Goal: Complete application form

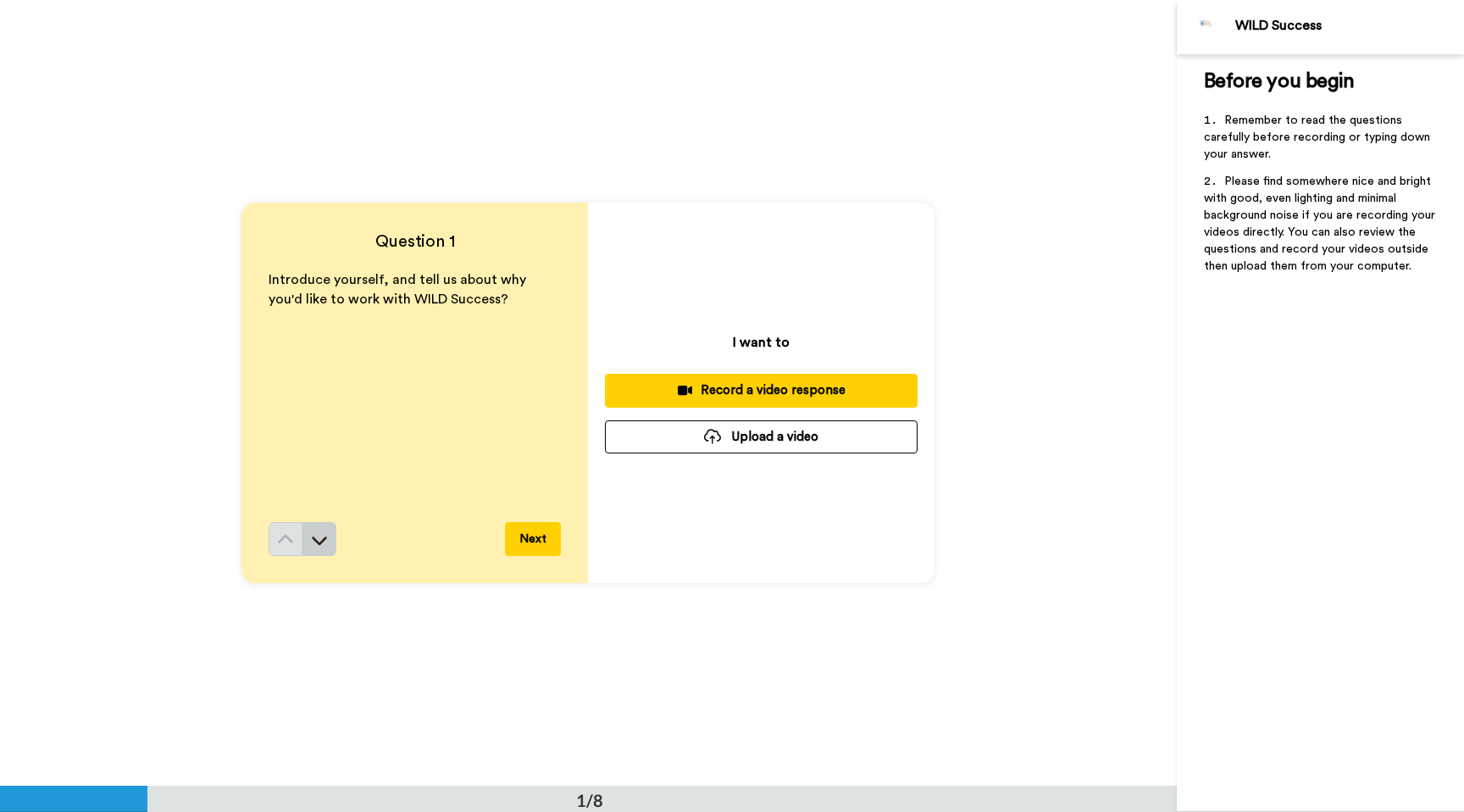
click at [323, 535] on icon at bounding box center [320, 540] width 17 height 17
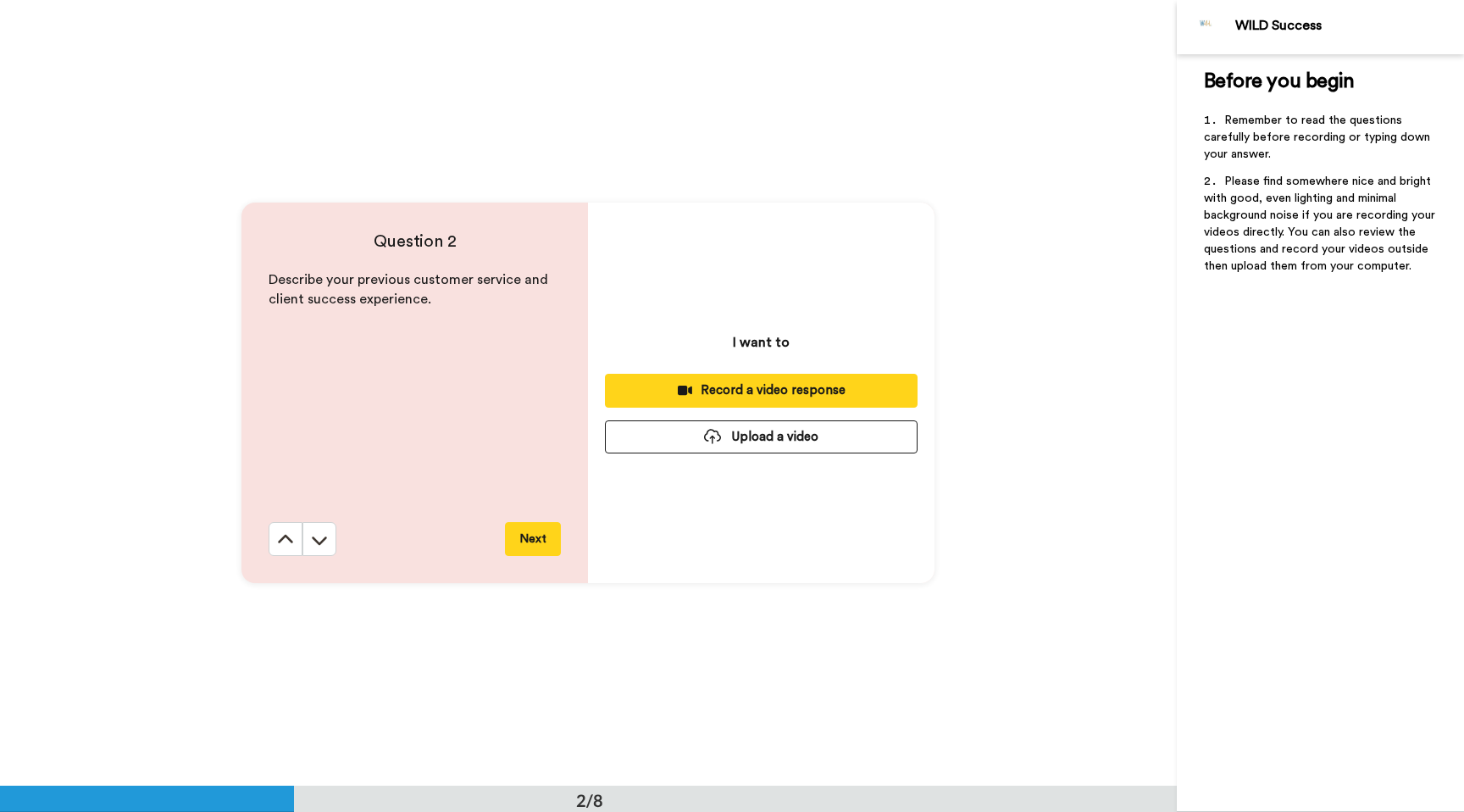
scroll to position [786, 0]
click at [280, 533] on icon at bounding box center [285, 539] width 17 height 17
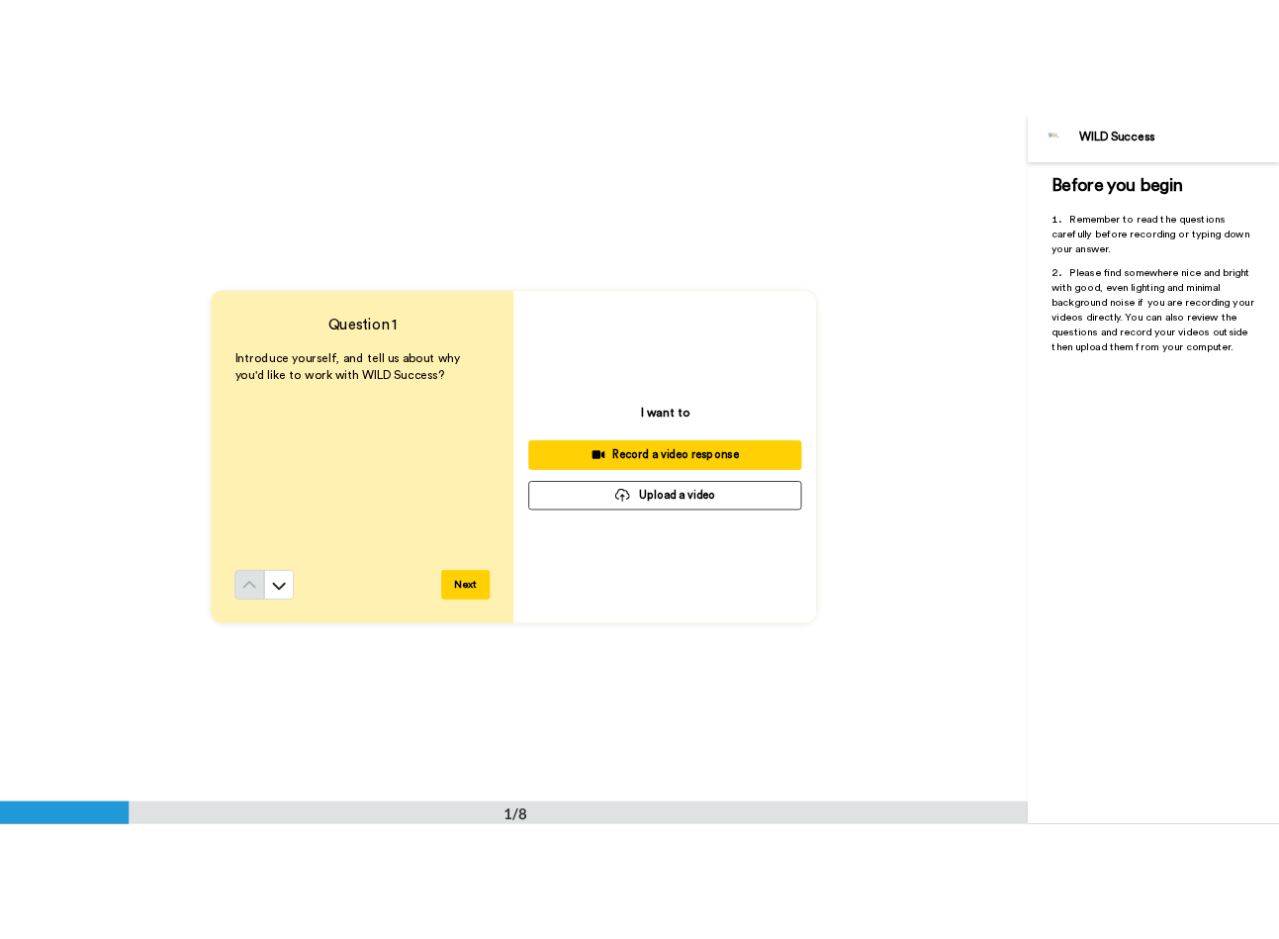
scroll to position [0, 0]
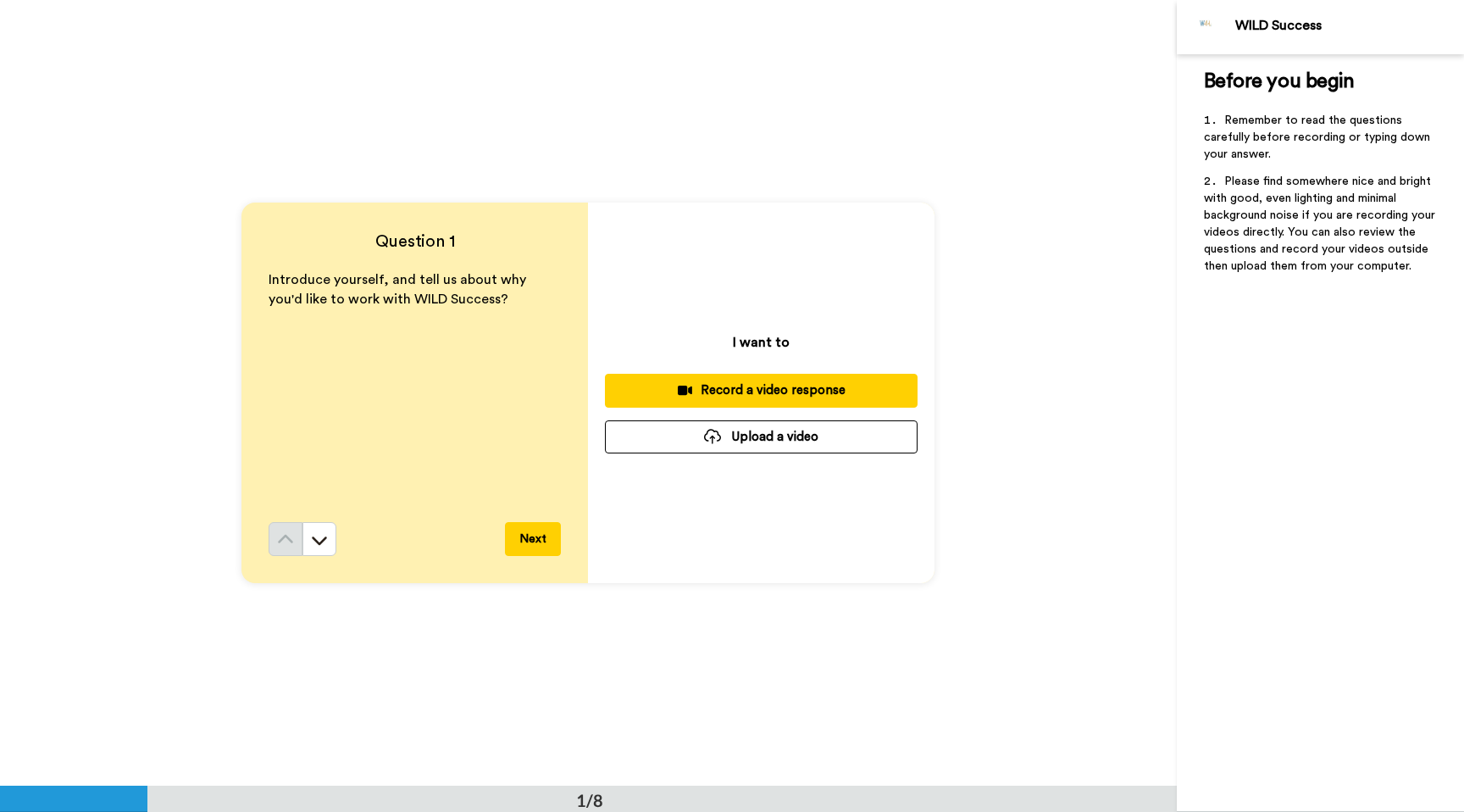
click at [692, 443] on button "Upload a video" at bounding box center [761, 437] width 313 height 33
click at [702, 437] on button "Upload a video" at bounding box center [761, 437] width 313 height 33
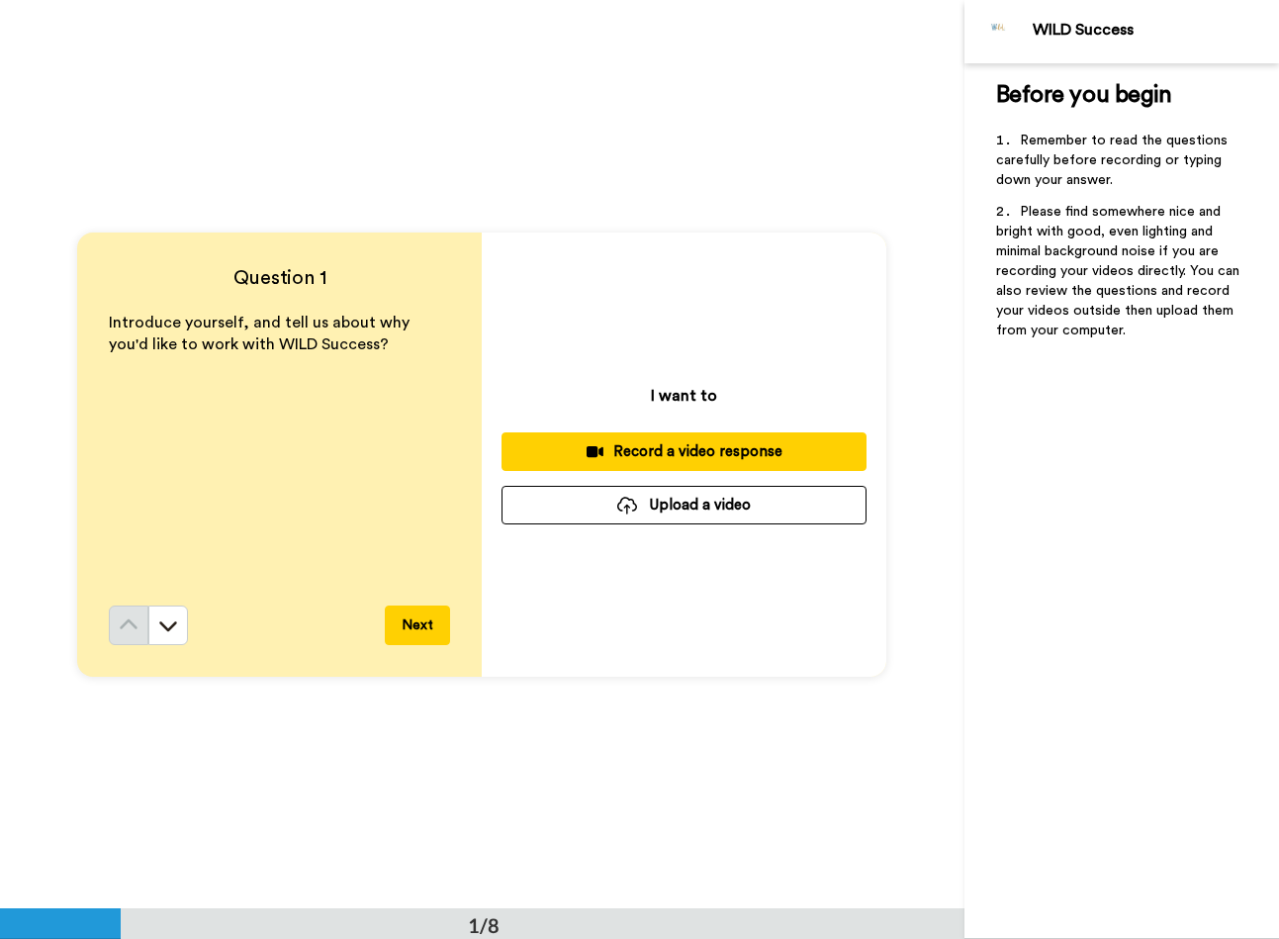
click at [622, 514] on button "Upload a video" at bounding box center [684, 505] width 365 height 39
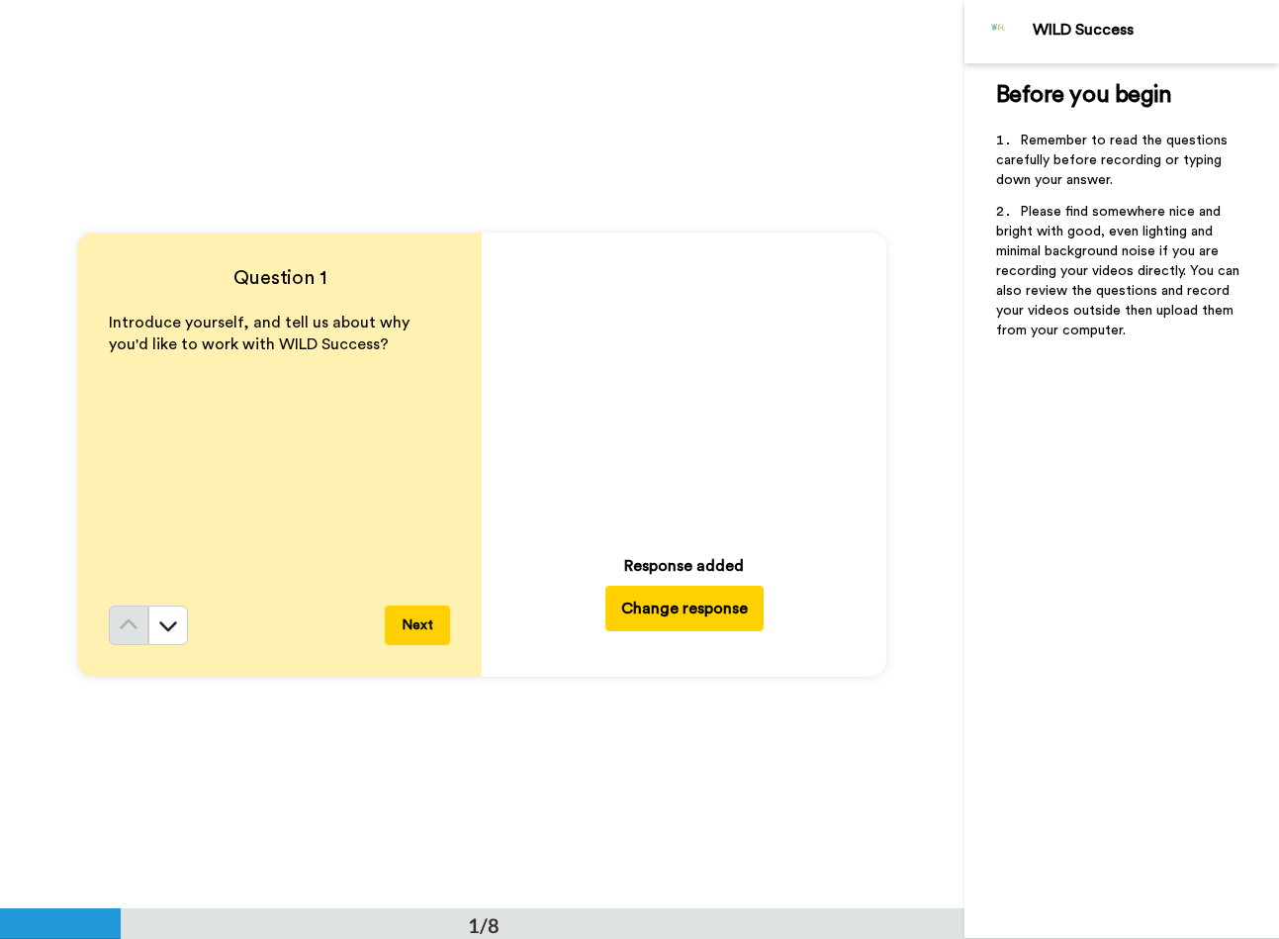
click at [413, 628] on button "Next" at bounding box center [417, 625] width 65 height 40
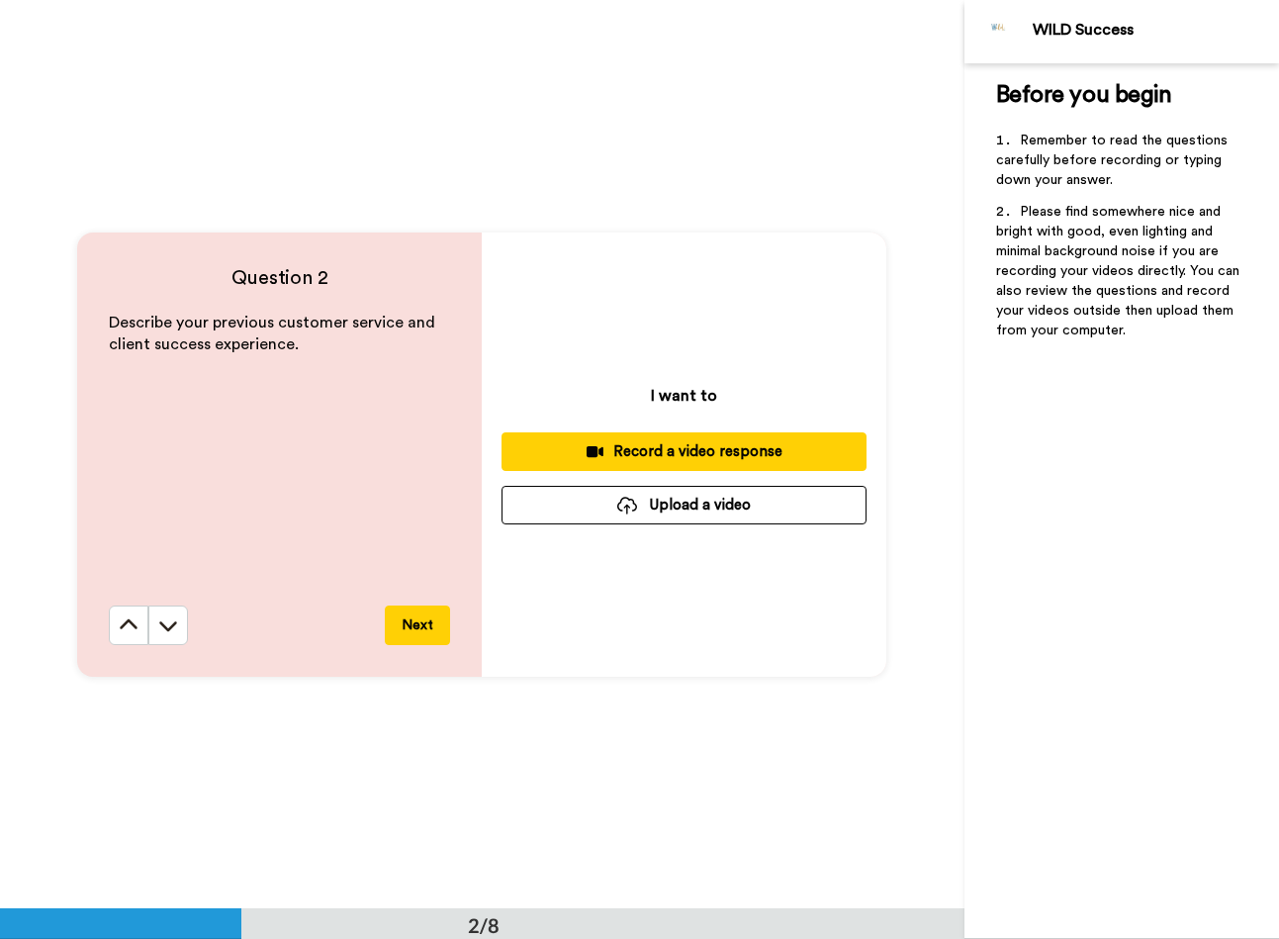
scroll to position [909, 0]
click at [635, 511] on div at bounding box center [627, 505] width 20 height 18
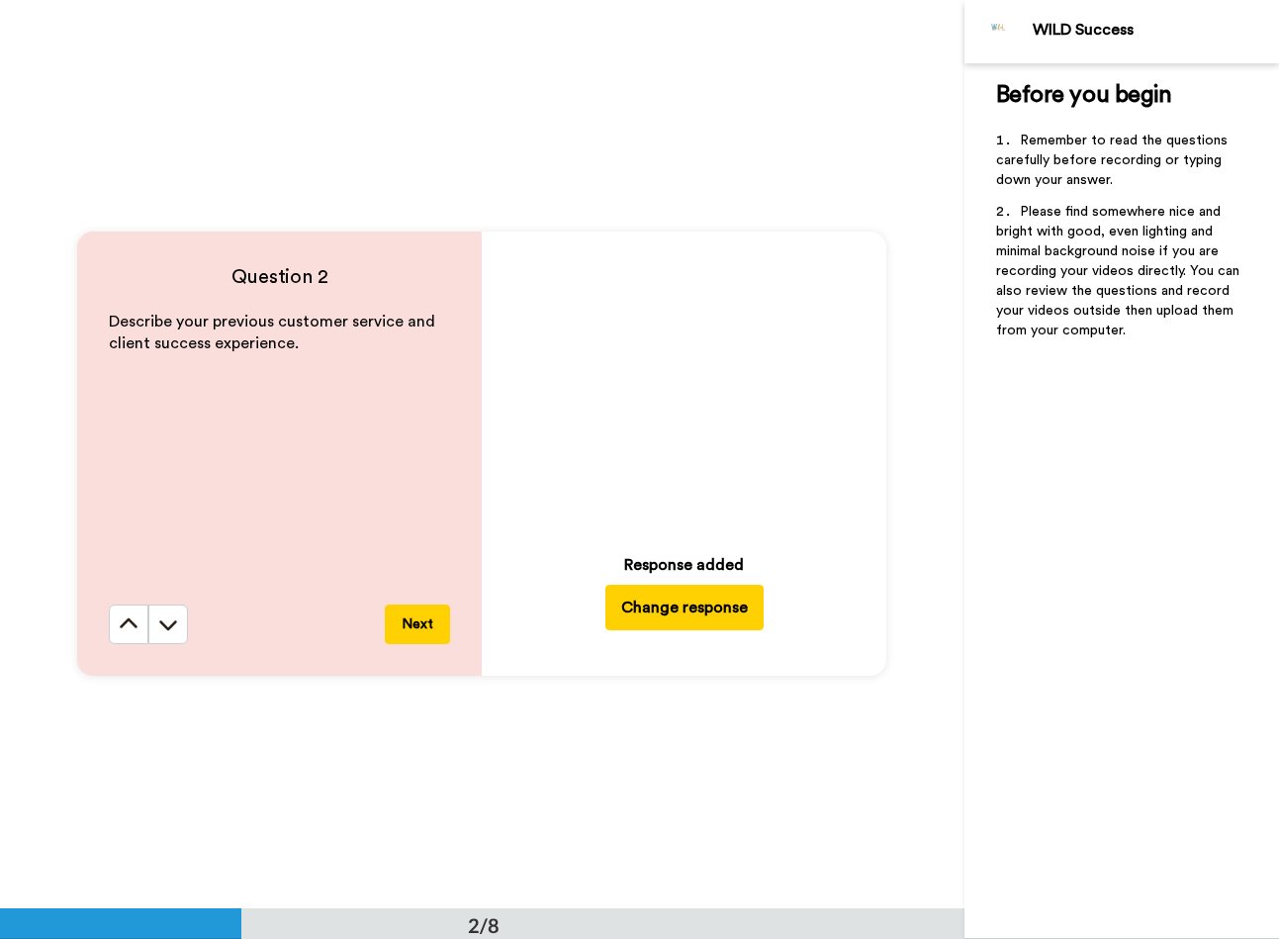
click at [414, 623] on button "Next" at bounding box center [417, 624] width 65 height 40
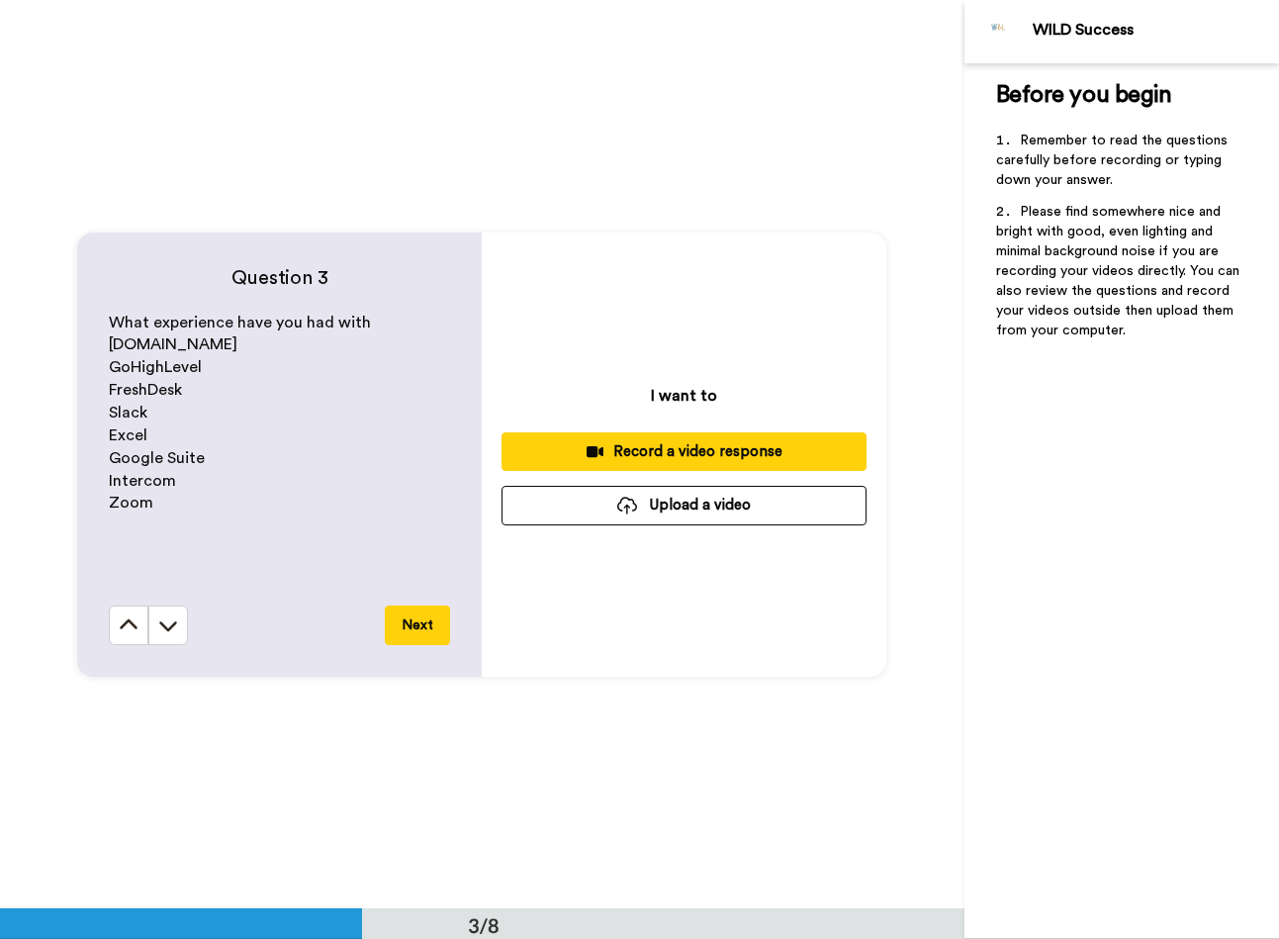
scroll to position [1817, 0]
click at [617, 504] on button "Upload a video" at bounding box center [684, 504] width 365 height 39
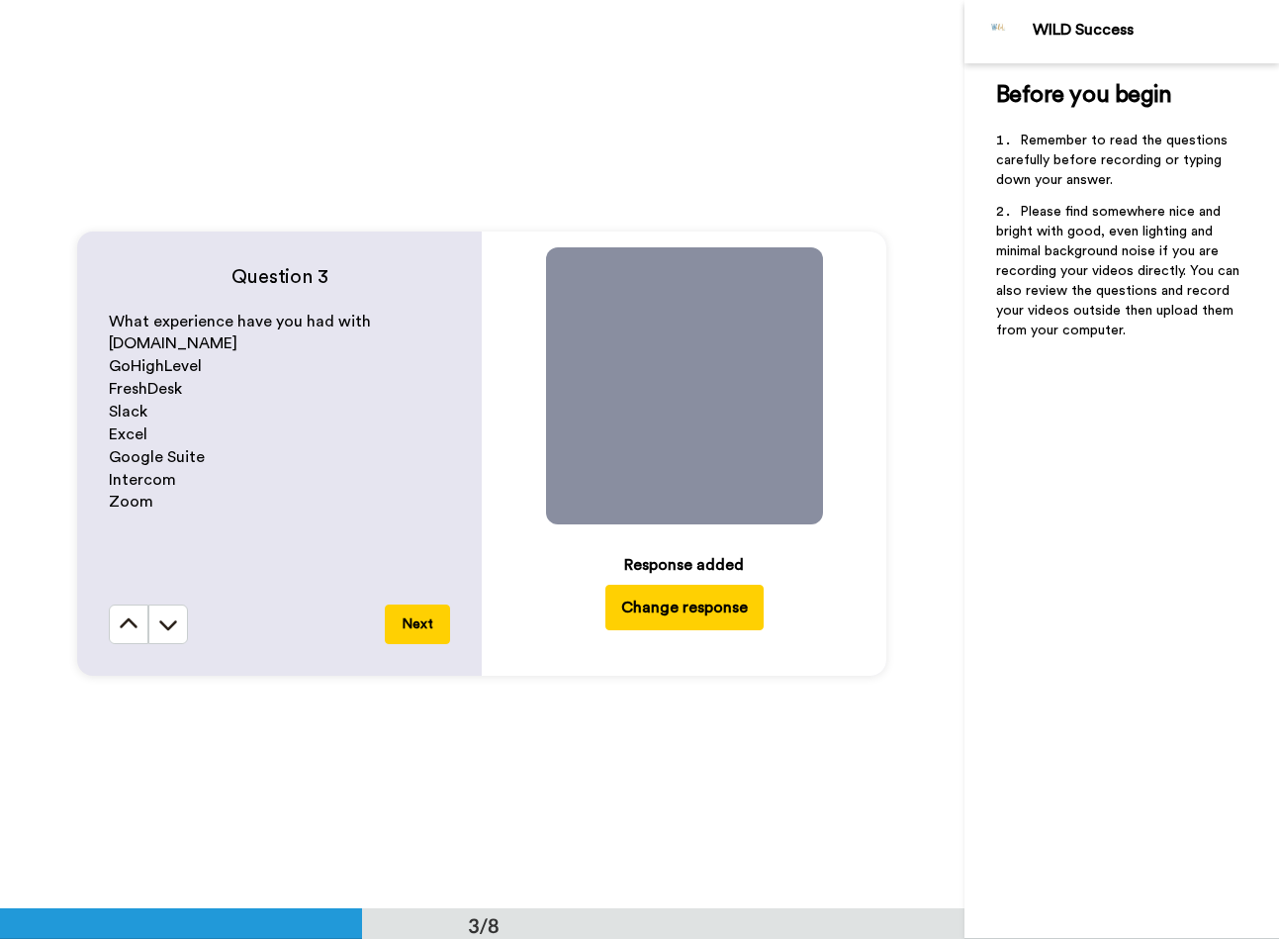
click at [405, 618] on button "Next" at bounding box center [417, 624] width 65 height 40
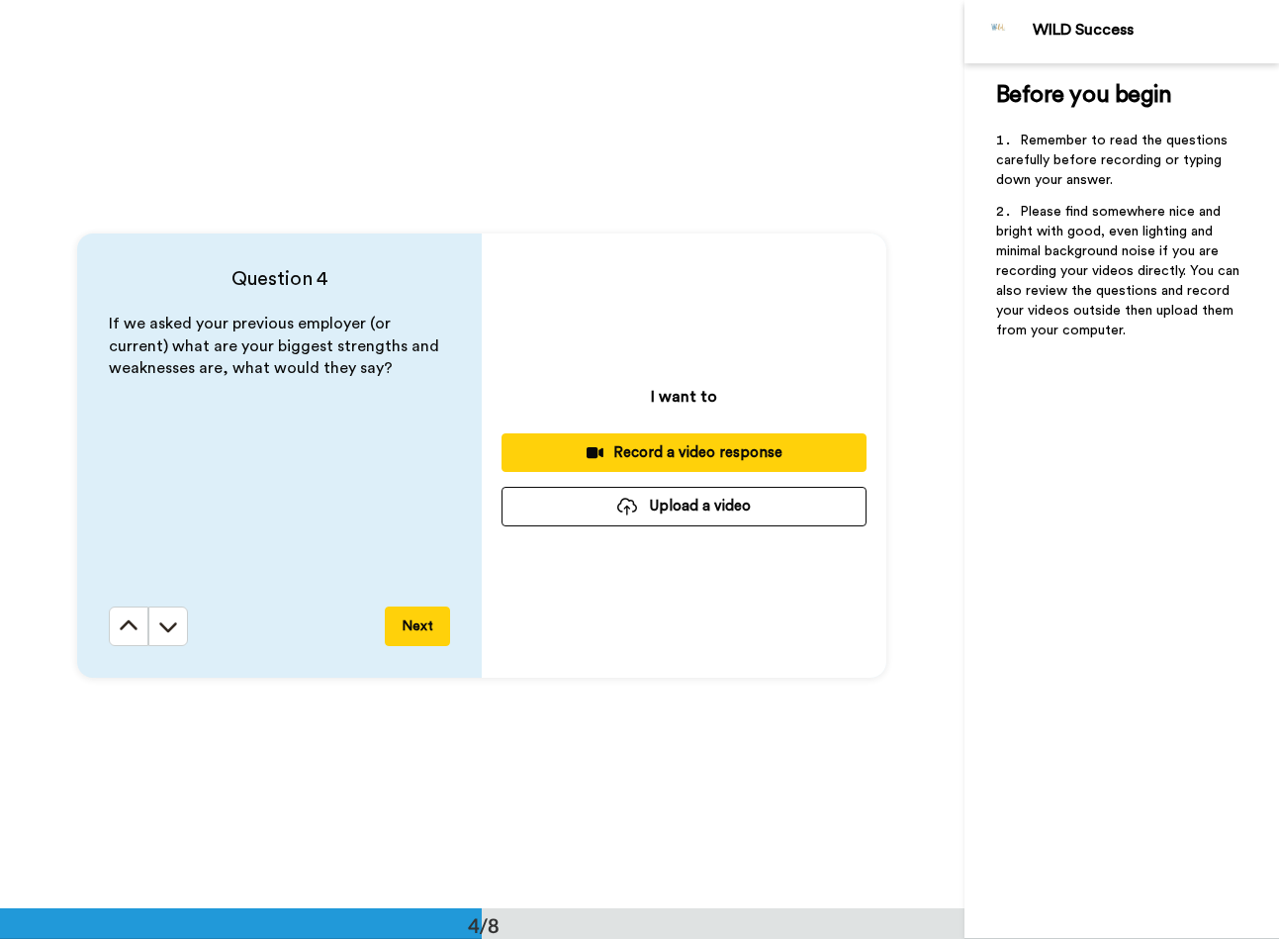
scroll to position [2725, 0]
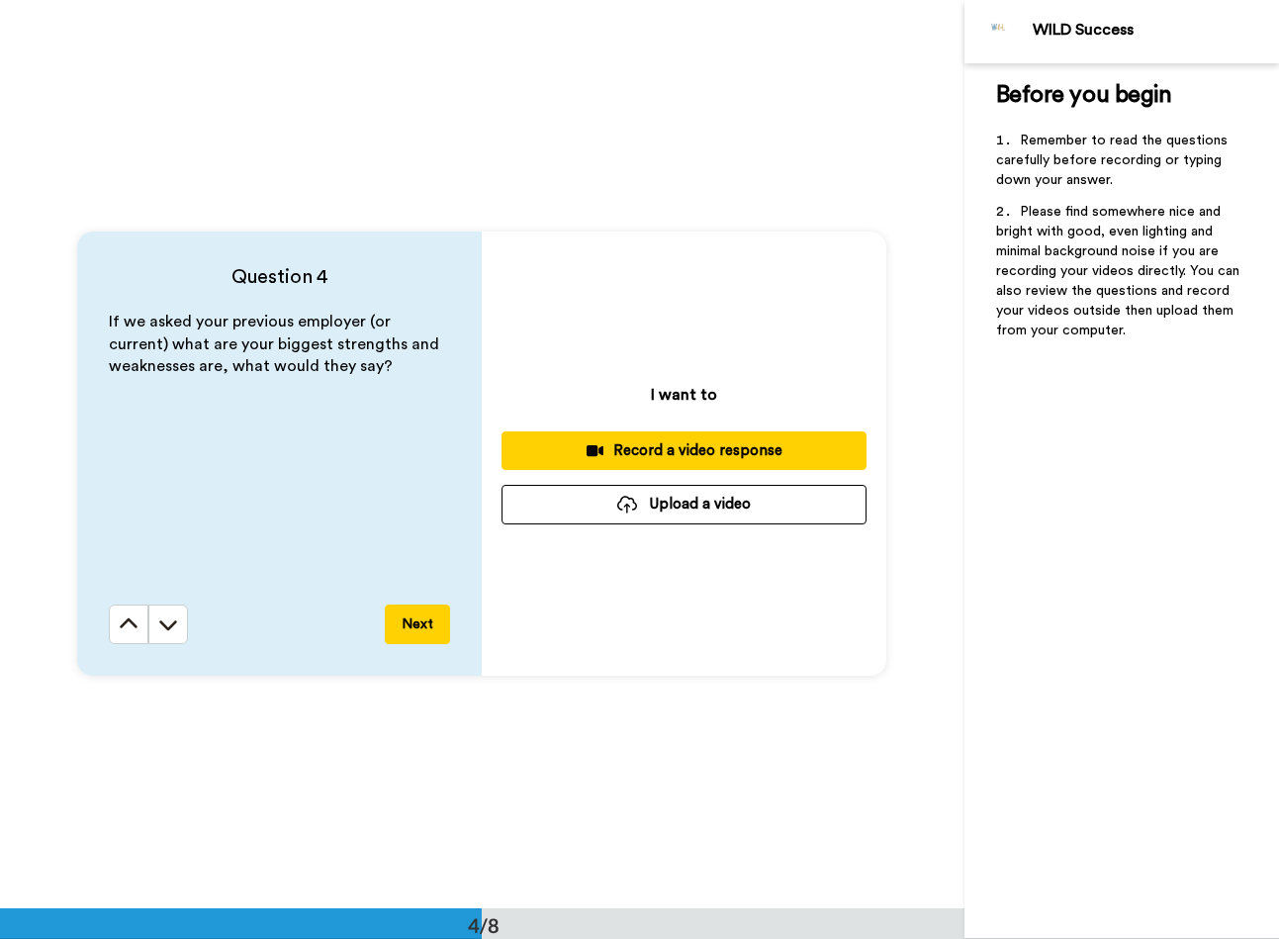
click at [720, 509] on button "Upload a video" at bounding box center [684, 504] width 365 height 39
click at [673, 510] on button "Upload a video" at bounding box center [684, 504] width 365 height 39
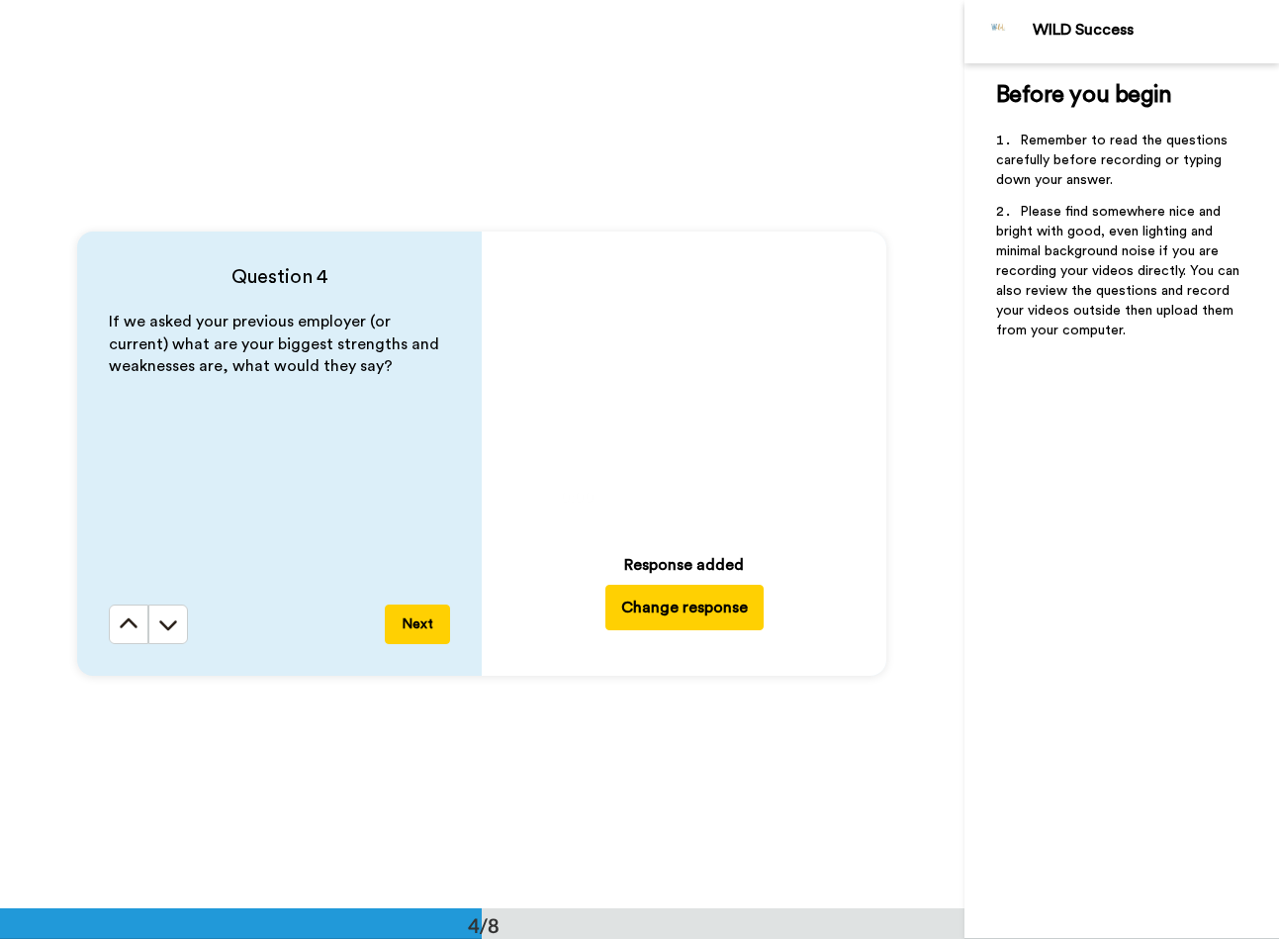
click at [414, 627] on button "Next" at bounding box center [417, 624] width 65 height 40
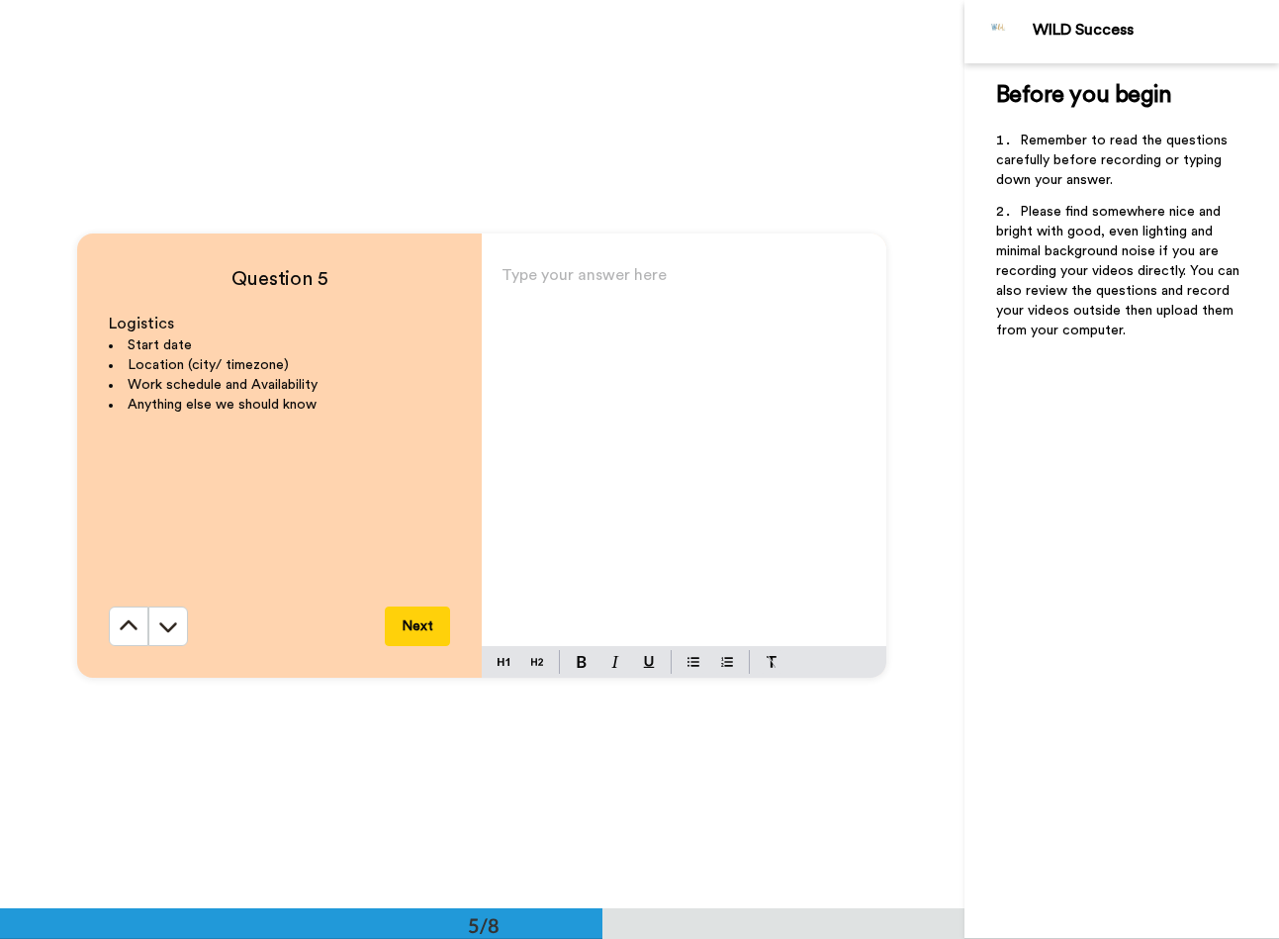
scroll to position [3634, 0]
click at [520, 313] on div "Type your answer here ﻿" at bounding box center [684, 451] width 405 height 385
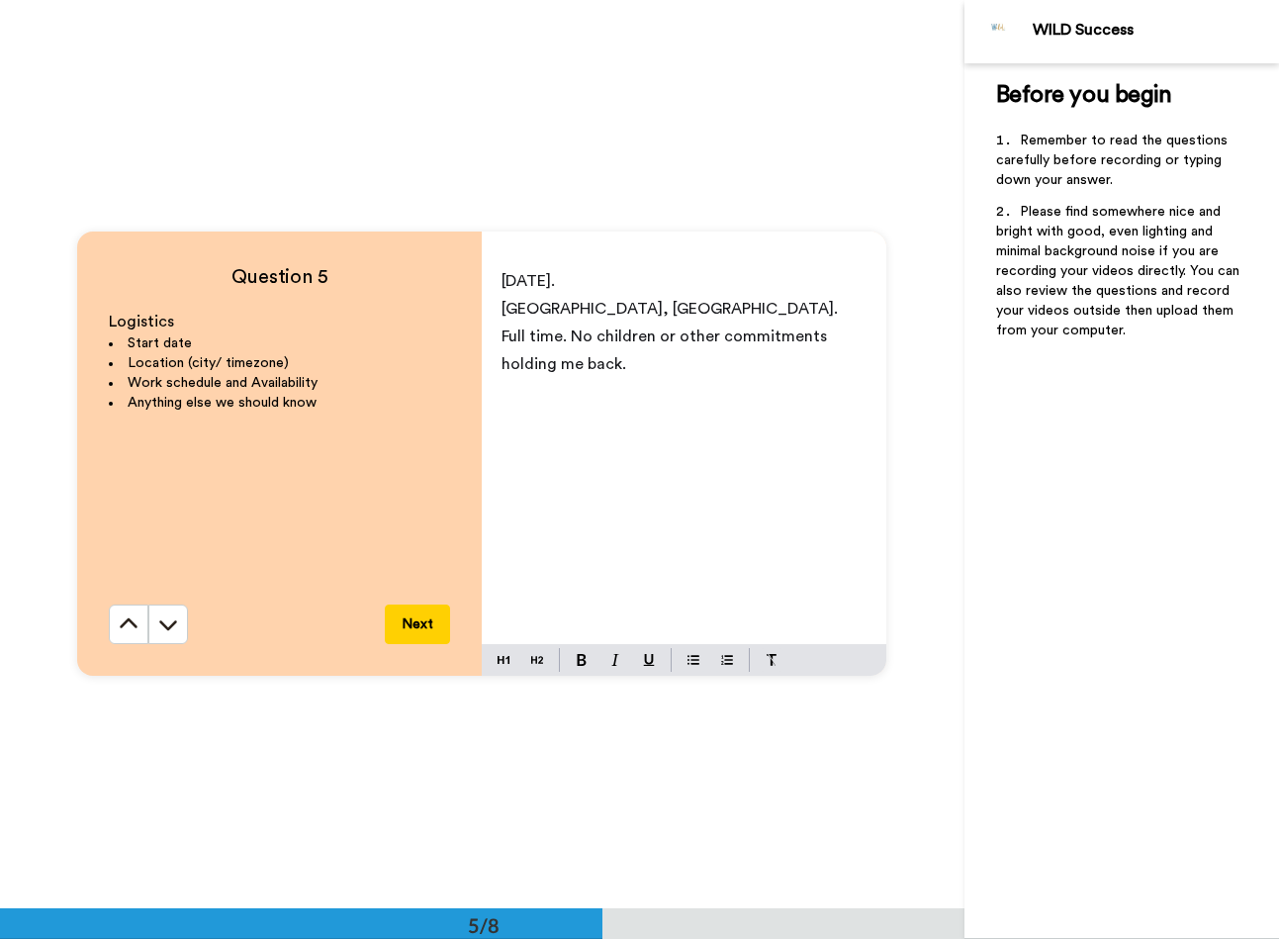
click at [423, 621] on button "Next" at bounding box center [417, 624] width 65 height 40
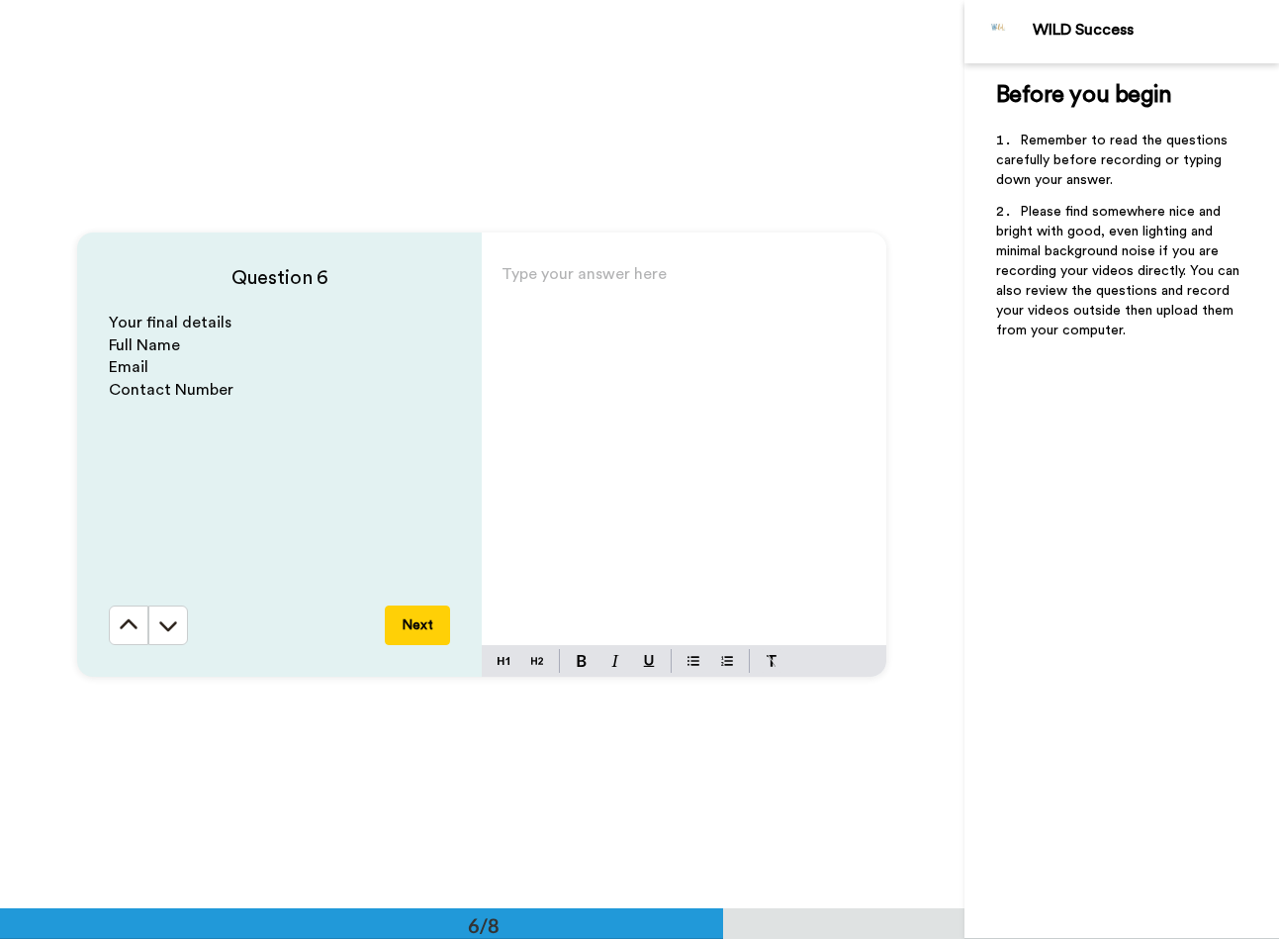
scroll to position [4542, 0]
click at [510, 301] on div "Type your answer here ﻿" at bounding box center [684, 451] width 405 height 385
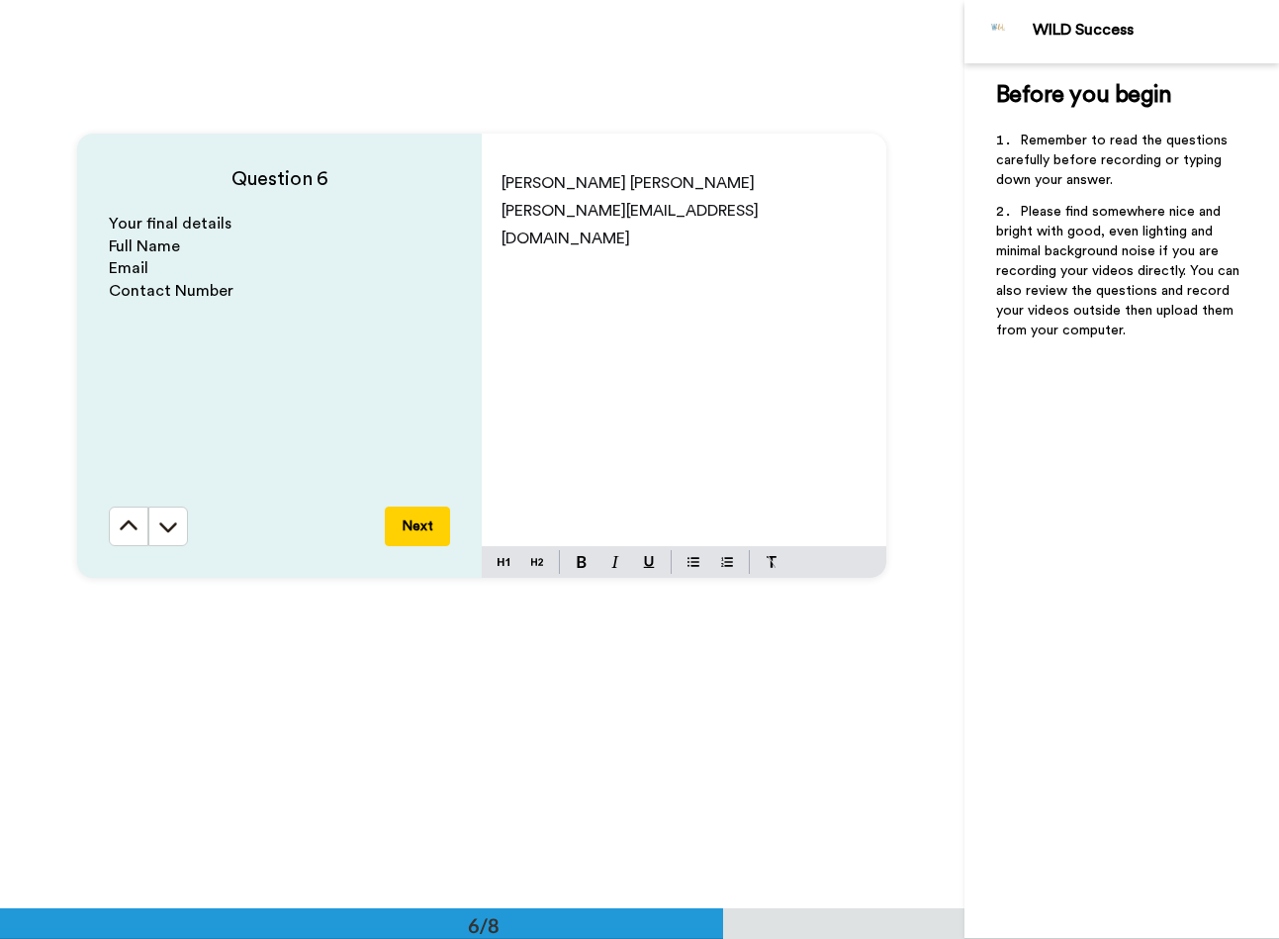
scroll to position [4600, 0]
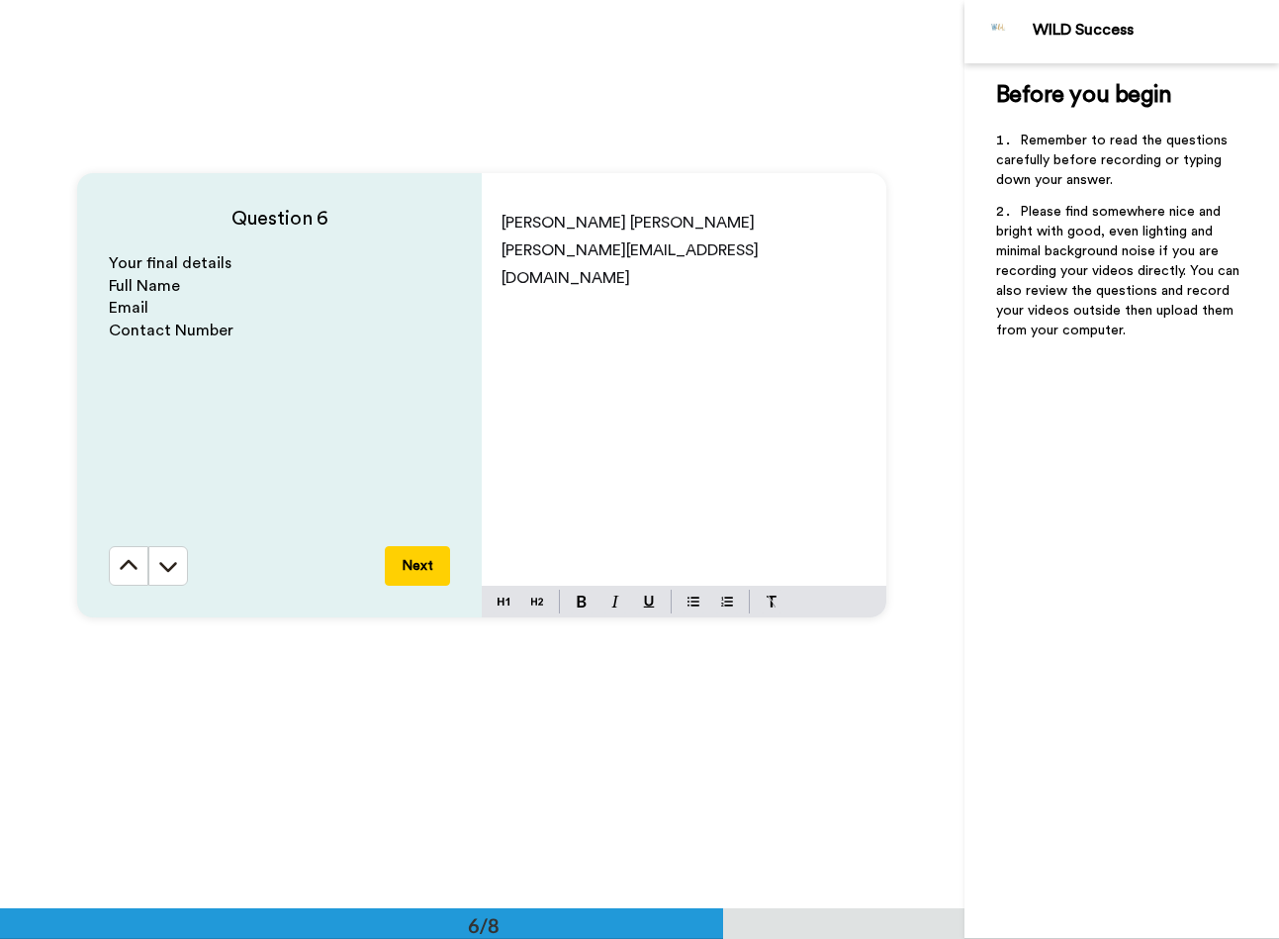
click at [711, 261] on p "[PERSON_NAME][EMAIL_ADDRESS][DOMAIN_NAME]" at bounding box center [684, 263] width 365 height 55
click at [419, 572] on button "Next" at bounding box center [417, 566] width 65 height 40
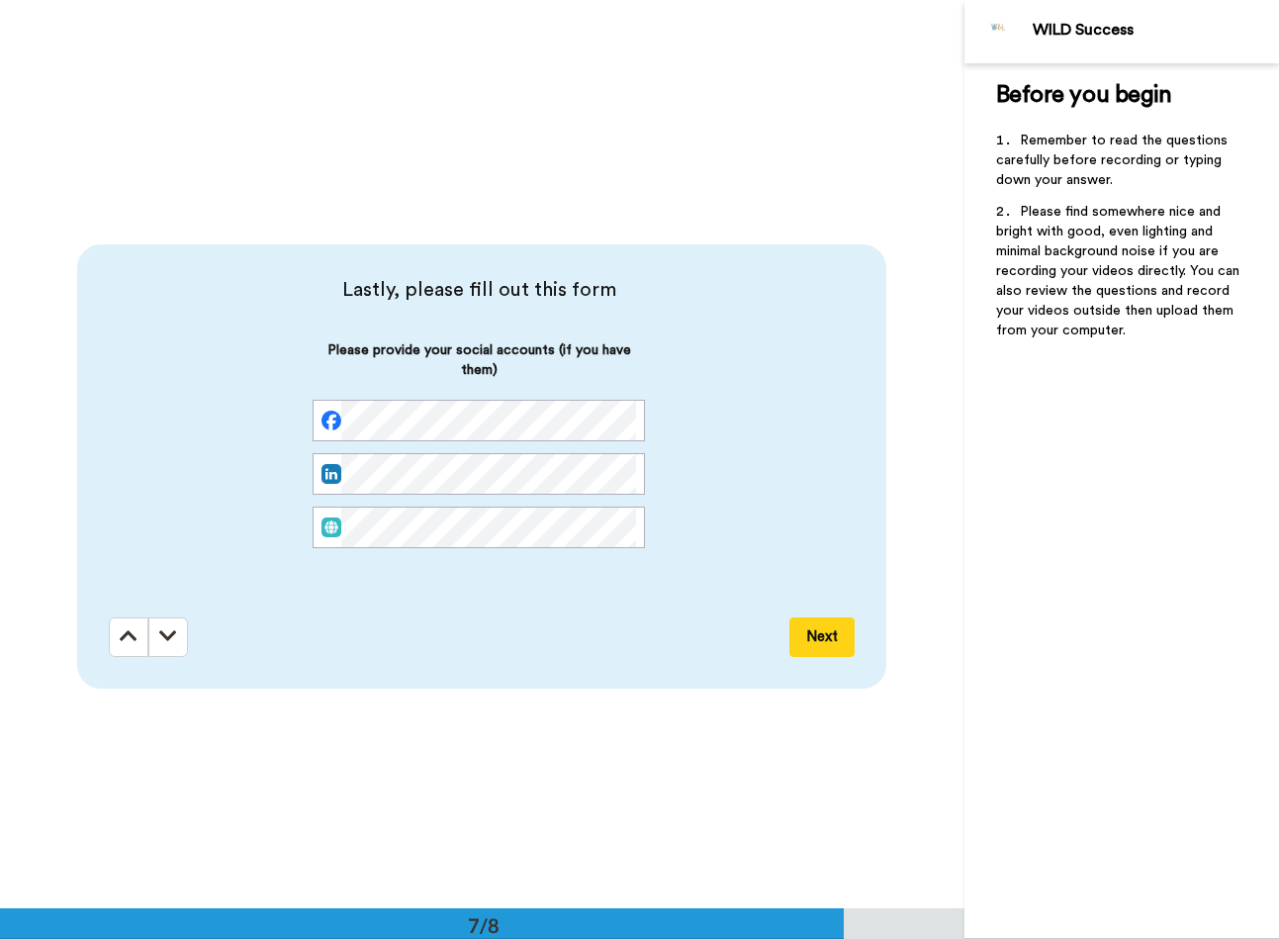
scroll to position [5450, 0]
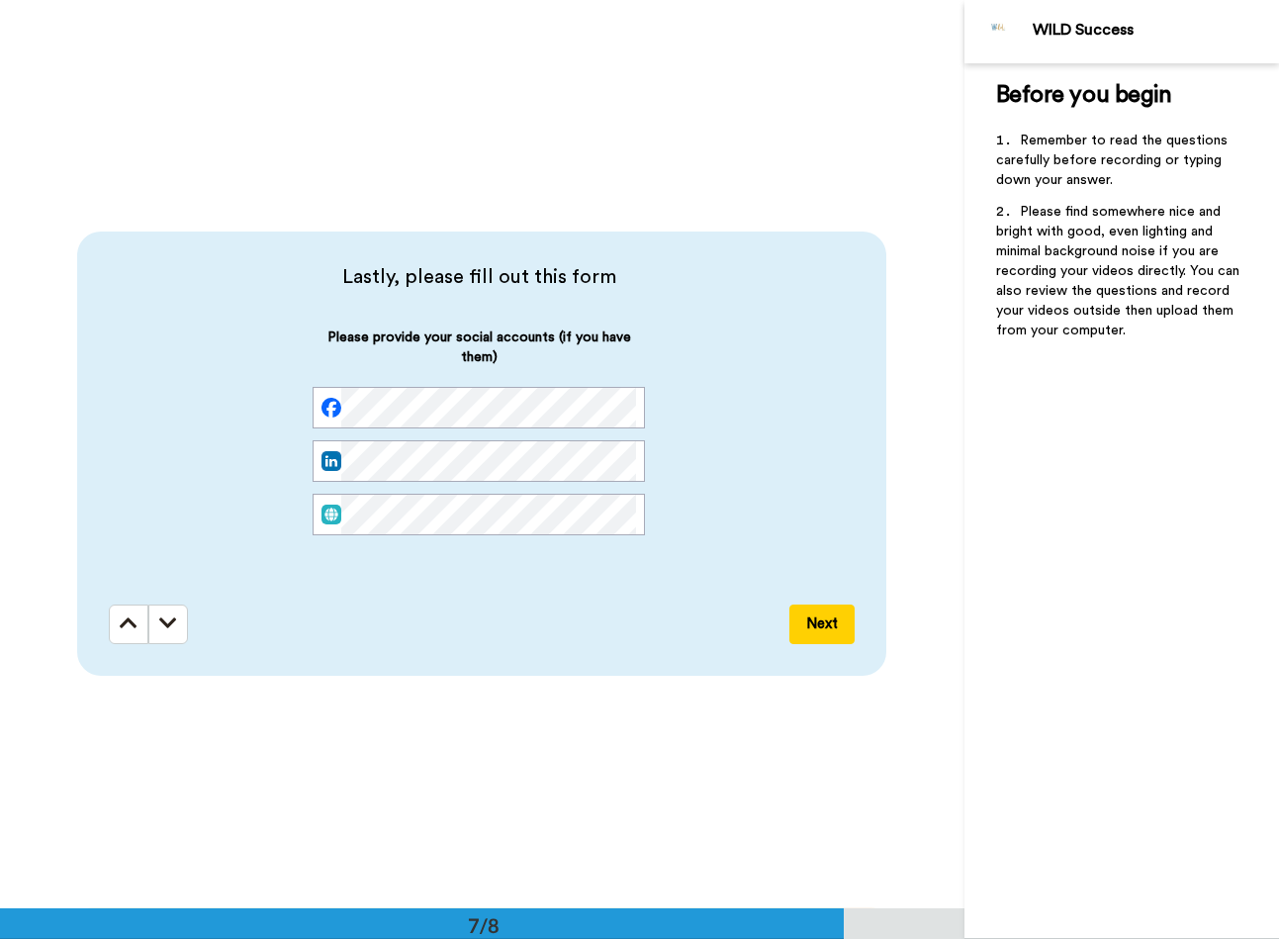
click at [328, 405] on img at bounding box center [332, 408] width 20 height 20
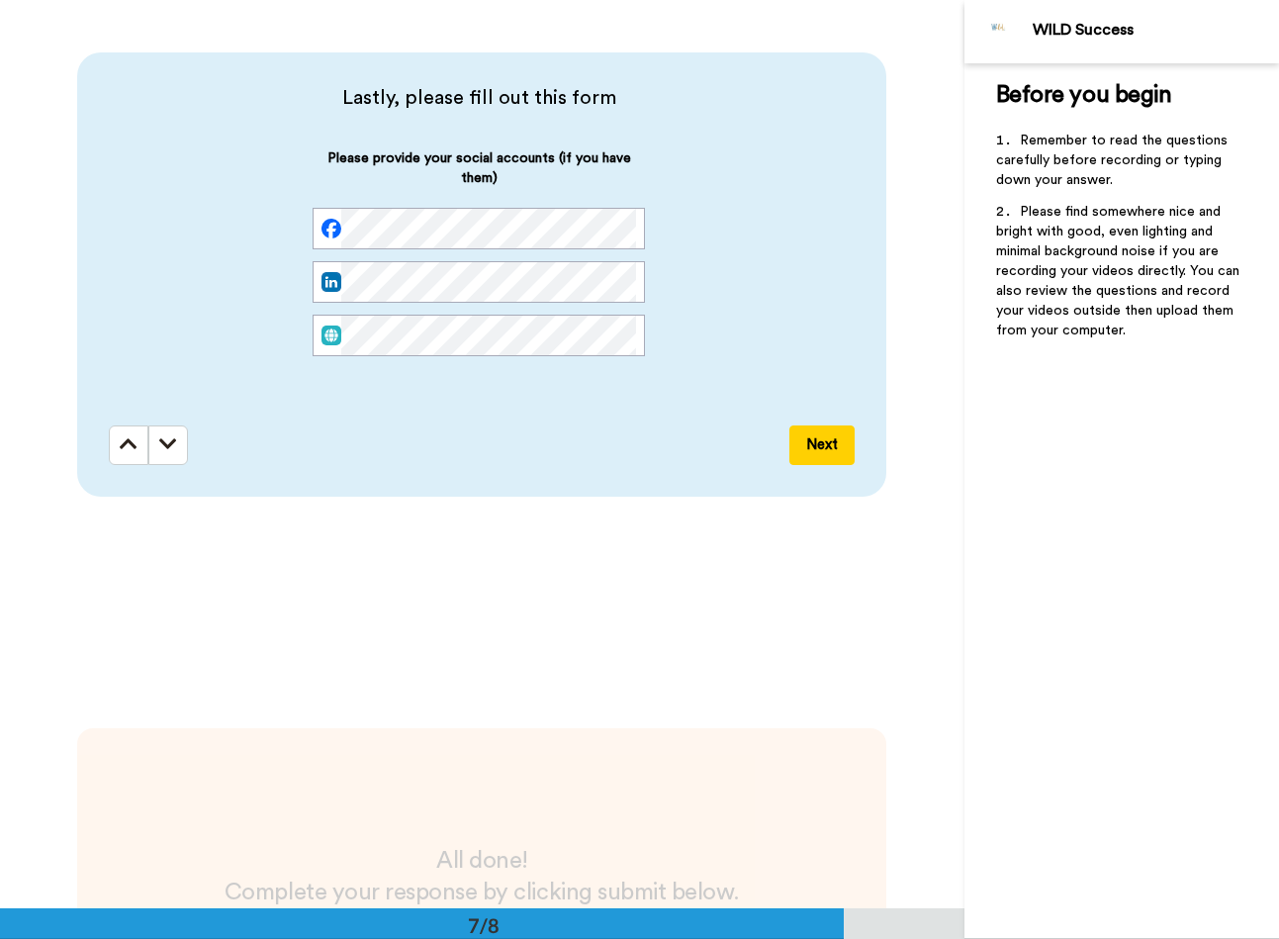
scroll to position [5630, 0]
click at [824, 444] on button "Next" at bounding box center [821, 444] width 65 height 40
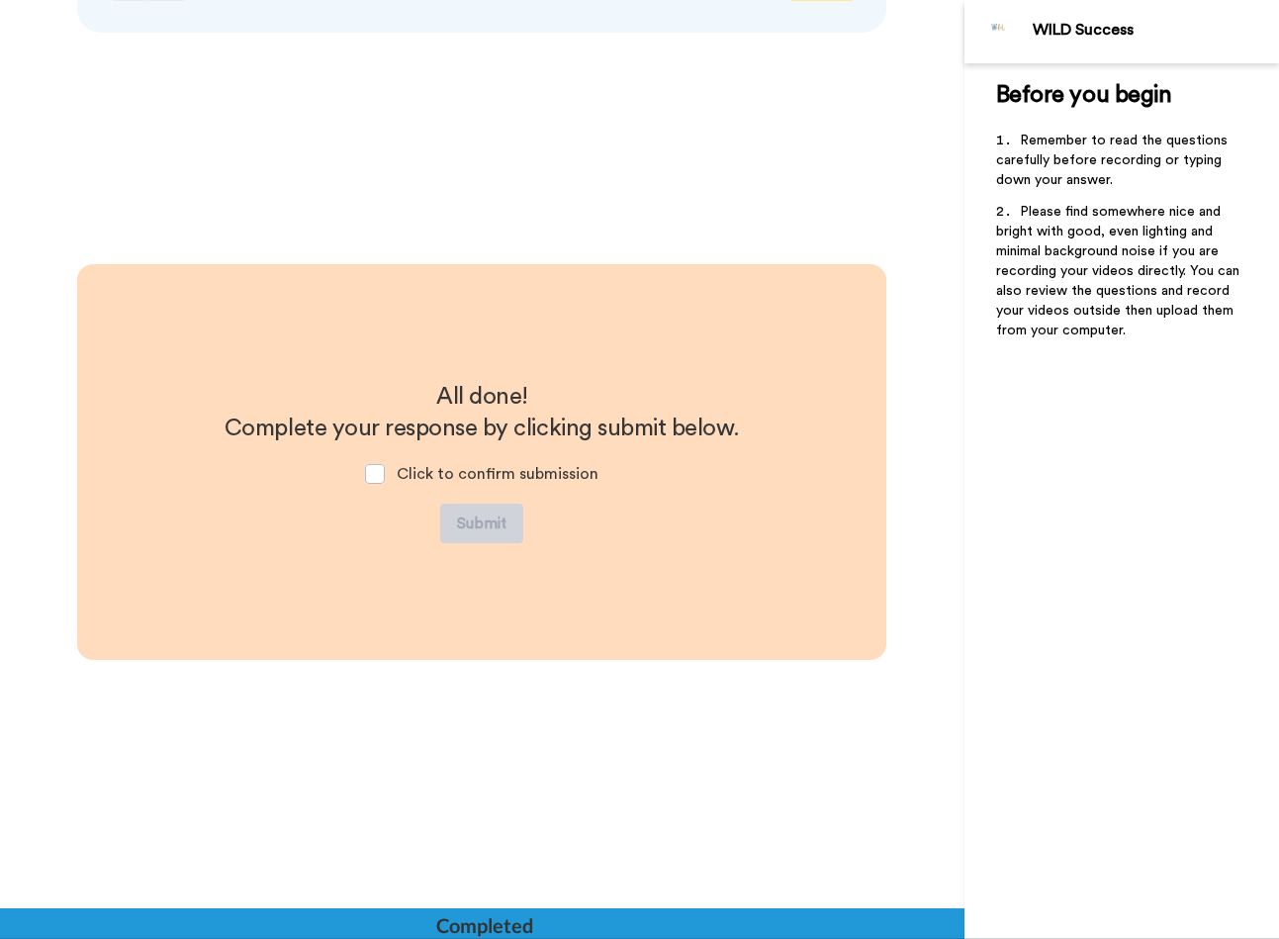
scroll to position [6102, 0]
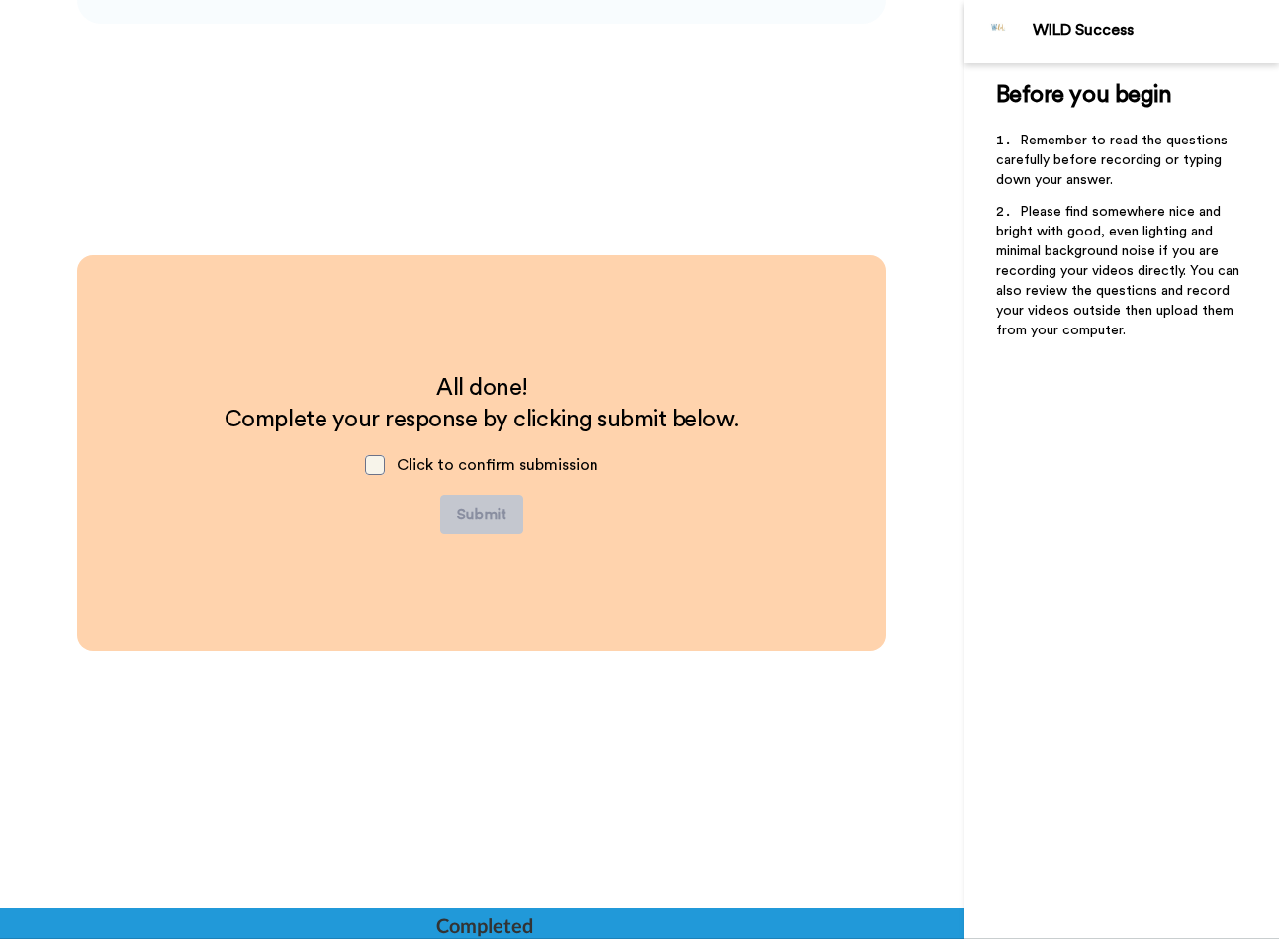
click at [382, 464] on span at bounding box center [375, 465] width 20 height 20
click at [493, 521] on button "Submit" at bounding box center [481, 515] width 83 height 40
